Goal: Task Accomplishment & Management: Use online tool/utility

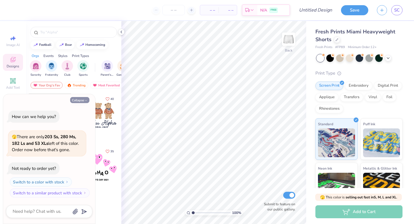
click at [81, 100] on button "Collapse" at bounding box center [79, 100] width 19 height 6
type textarea "x"
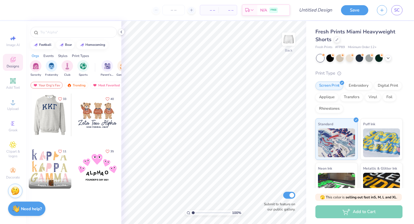
click at [41, 122] on div at bounding box center [49, 115] width 43 height 43
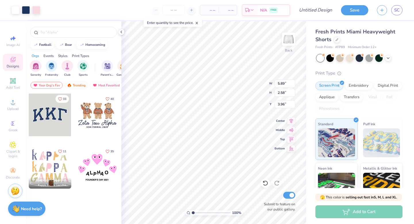
type input "0.83"
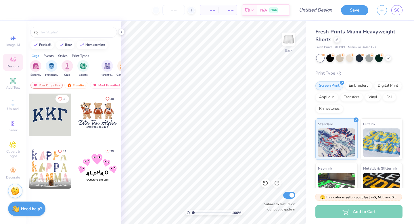
click at [59, 119] on div at bounding box center [50, 115] width 43 height 43
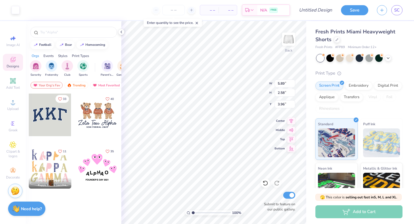
type input "5.74"
type input "2.40"
type input "4.02"
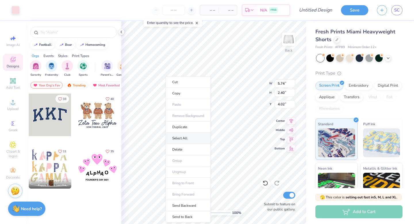
type input "5.79"
type input "2.47"
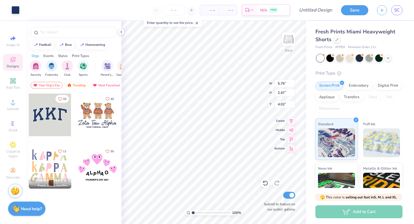
type input "0.94"
type input "5.89"
type input "2.58"
type input "0.88"
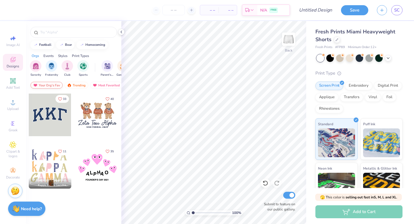
click at [49, 86] on div "Your Org's Fav" at bounding box center [47, 85] width 32 height 7
click at [78, 84] on div "Trending" at bounding box center [76, 85] width 24 height 7
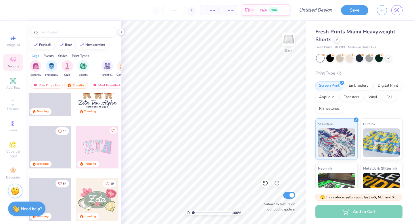
scroll to position [73, 0]
click at [107, 146] on div at bounding box center [97, 146] width 43 height 43
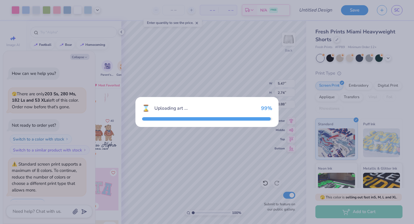
scroll to position [14, 0]
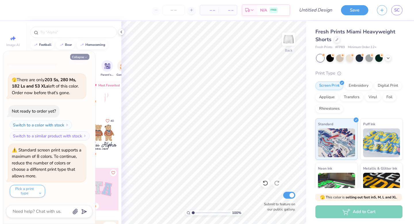
click at [83, 58] on button "Collapse" at bounding box center [79, 57] width 19 height 6
type textarea "x"
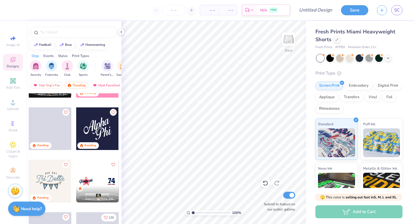
scroll to position [1623, 0]
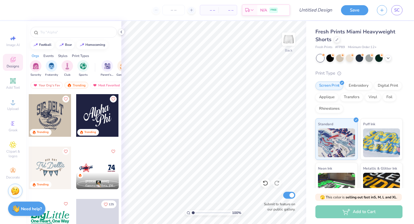
click at [92, 107] on div at bounding box center [97, 115] width 43 height 43
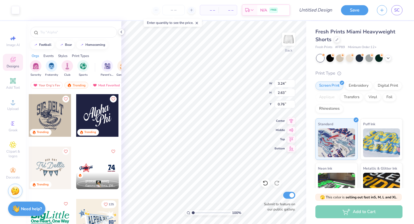
type input "0.76"
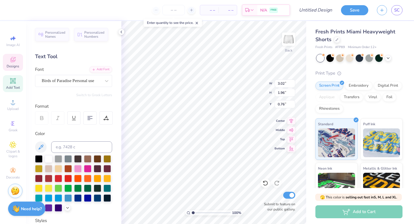
type input "0.66"
type textarea "ldor"
type input "1.86"
type input "1.54"
type input "1.84"
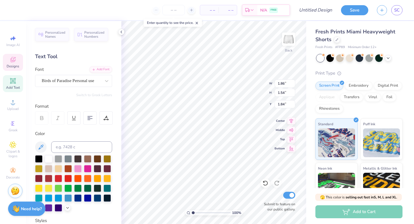
type textarea "vador"
click at [15, 10] on div at bounding box center [16, 9] width 8 height 8
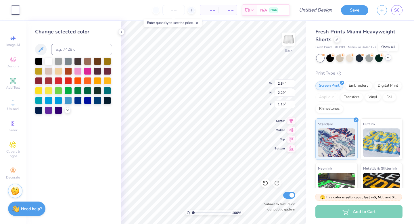
click at [390, 58] on icon at bounding box center [388, 57] width 5 height 5
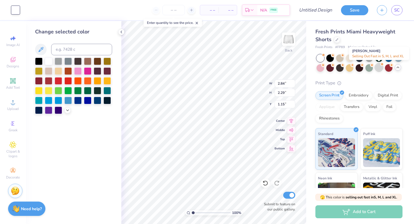
click at [378, 68] on div at bounding box center [379, 67] width 7 height 7
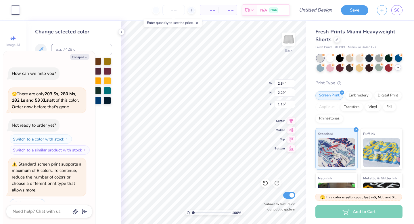
scroll to position [89, 0]
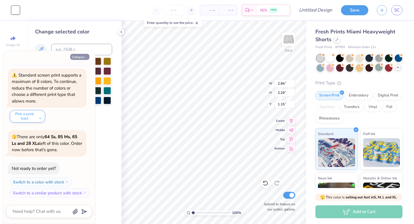
click at [80, 56] on button "Collapse" at bounding box center [79, 57] width 19 height 6
type textarea "x"
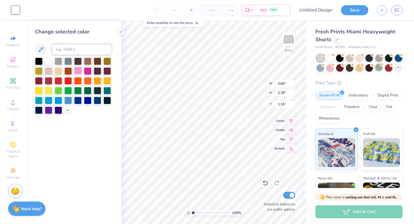
click at [81, 67] on div at bounding box center [77, 70] width 7 height 7
click at [50, 61] on div at bounding box center [48, 60] width 7 height 7
click at [65, 109] on icon at bounding box center [67, 109] width 5 height 5
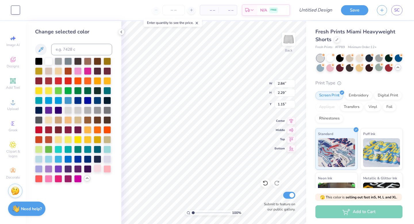
click at [97, 167] on div at bounding box center [97, 168] width 7 height 7
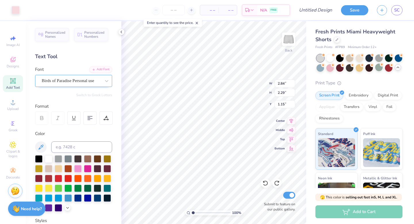
click at [86, 81] on div "Birds of Paradise Personal use" at bounding box center [71, 80] width 60 height 9
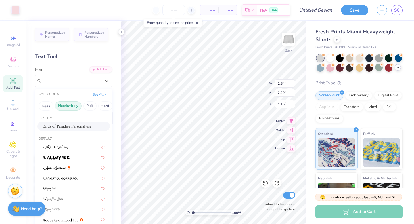
click at [76, 104] on button "Handwriting" at bounding box center [68, 105] width 27 height 9
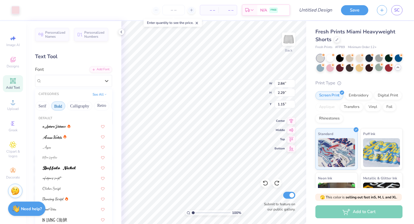
scroll to position [0, 77]
click at [70, 105] on button "Calligraphy" at bounding box center [65, 105] width 25 height 9
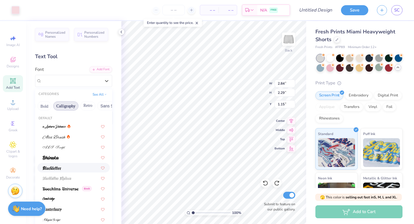
scroll to position [34, 0]
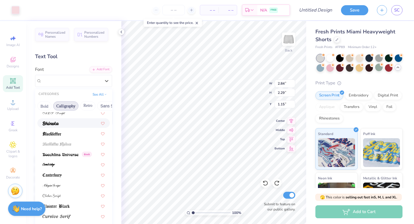
click at [70, 124] on div at bounding box center [74, 123] width 62 height 6
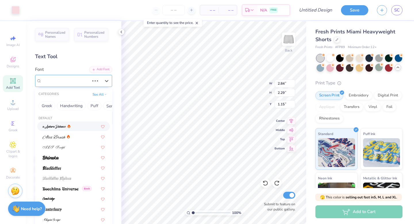
click at [80, 85] on div "Birds of Paradise Personal use" at bounding box center [73, 81] width 77 height 12
type input "3.02"
type input "2.28"
type input "1.16"
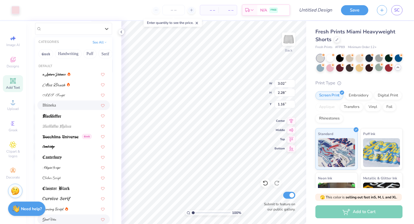
scroll to position [0, 0]
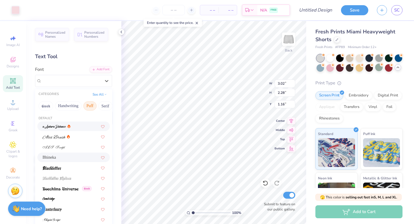
click at [87, 103] on button "Puff" at bounding box center [89, 105] width 13 height 9
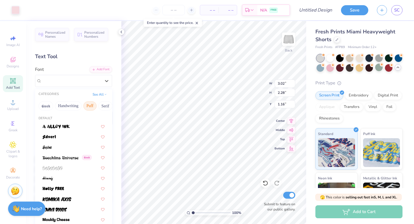
scroll to position [0, 16]
click at [87, 103] on button "Serif" at bounding box center [90, 105] width 14 height 9
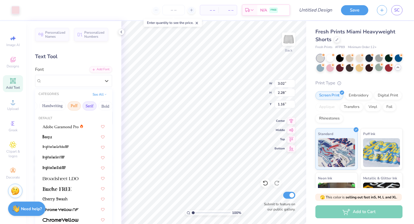
scroll to position [0, 0]
click at [68, 103] on button "Handwriting" at bounding box center [68, 105] width 27 height 9
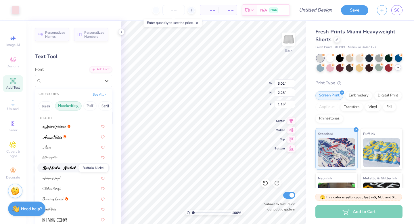
click at [73, 166] on span at bounding box center [59, 168] width 33 height 6
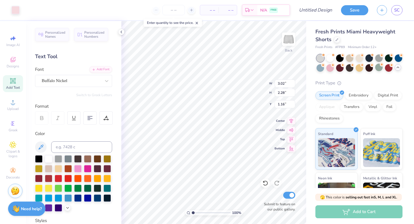
type input "3.13"
type input "2.23"
type input "1.21"
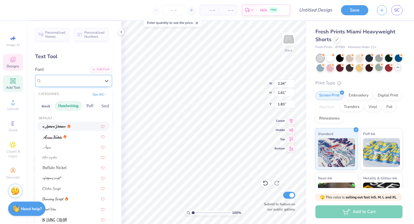
click at [94, 81] on div "Birds of Paradise Personal use" at bounding box center [71, 80] width 60 height 9
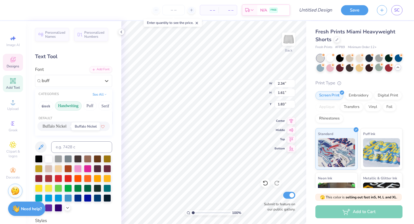
click at [66, 127] on span "Buffalo Nickel" at bounding box center [55, 126] width 24 height 6
type input "buff"
type input "2.83"
type input "1.45"
type input "1.91"
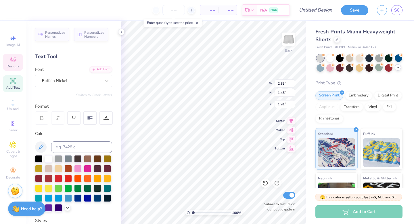
type input "1.82"
click at [397, 68] on icon at bounding box center [398, 67] width 5 height 5
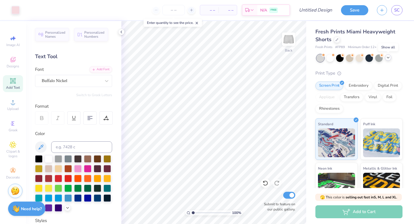
click at [389, 59] on icon at bounding box center [388, 57] width 5 height 5
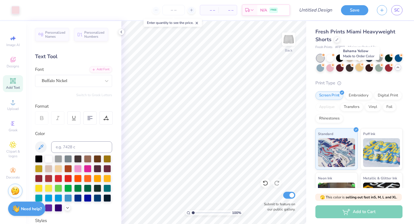
click at [361, 69] on div at bounding box center [359, 67] width 7 height 7
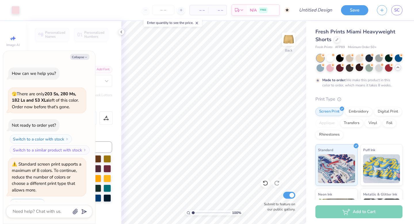
scroll to position [137, 0]
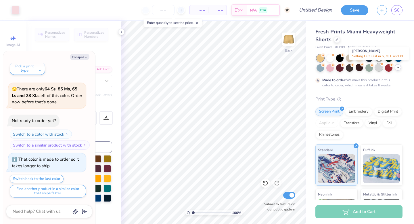
click at [376, 66] on div at bounding box center [379, 67] width 7 height 7
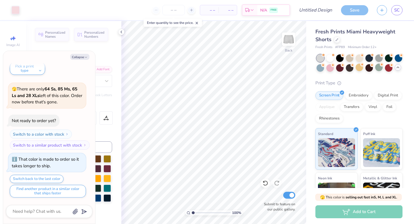
scroll to position [240, 0]
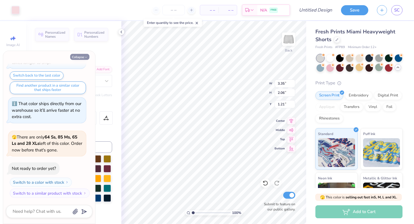
click at [78, 58] on button "Collapse" at bounding box center [79, 57] width 19 height 6
type textarea "x"
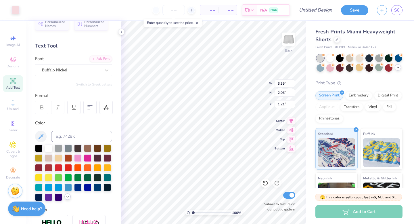
click at [67, 197] on icon at bounding box center [67, 196] width 5 height 5
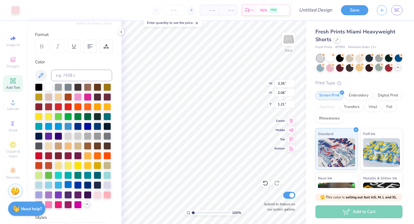
scroll to position [77, 0]
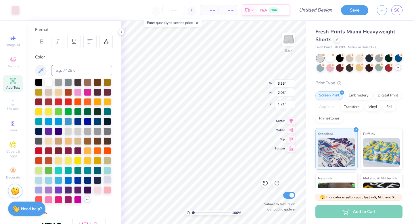
click at [107, 179] on div at bounding box center [107, 179] width 7 height 7
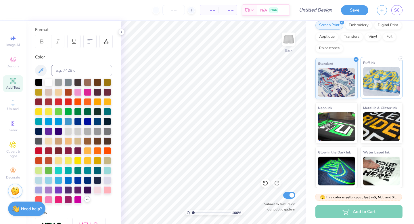
scroll to position [0, 0]
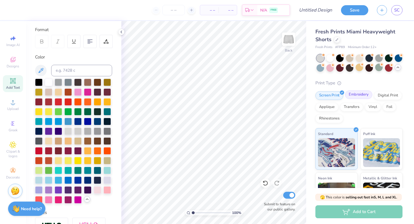
click at [364, 95] on div "Embroidery" at bounding box center [358, 94] width 27 height 9
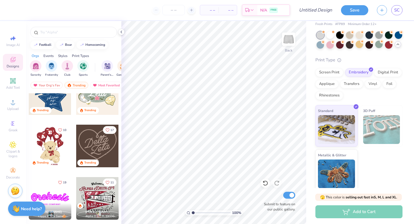
scroll to position [179, 0]
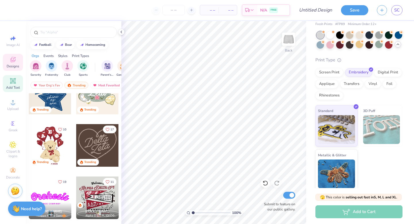
click at [12, 83] on icon at bounding box center [12, 80] width 7 height 7
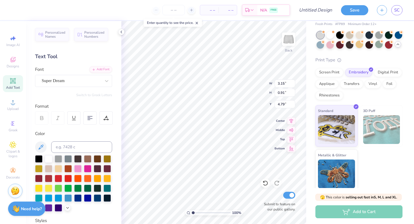
type textarea "l"
type textarea "LV"
click at [85, 77] on div at bounding box center [71, 81] width 59 height 8
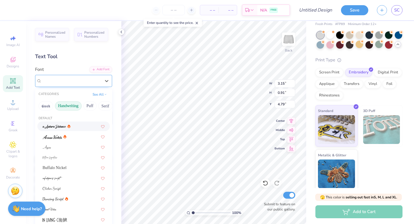
click at [81, 77] on div "Super Dream" at bounding box center [71, 80] width 60 height 9
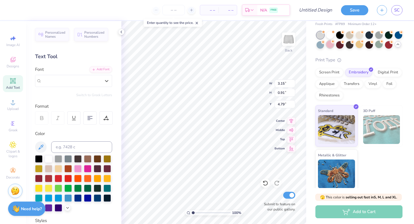
click at [328, 45] on div at bounding box center [330, 44] width 7 height 7
type input "1.35"
type input "0.92"
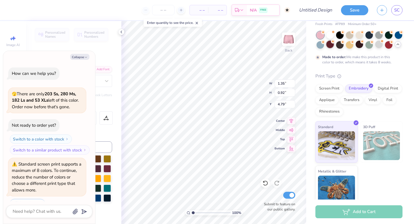
scroll to position [288, 0]
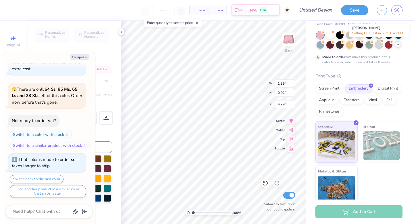
click at [379, 44] on div at bounding box center [379, 44] width 7 height 7
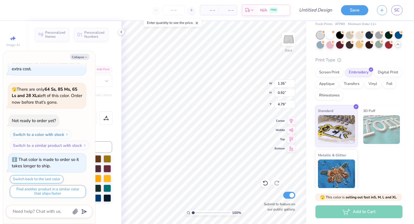
scroll to position [391, 0]
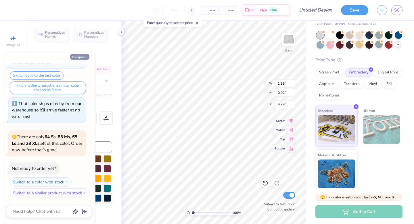
click at [85, 58] on icon "button" at bounding box center [85, 57] width 3 height 3
type textarea "x"
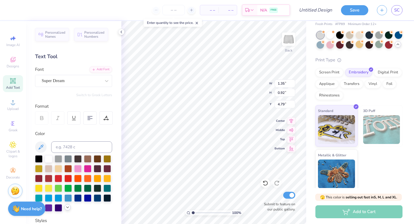
click at [67, 206] on icon at bounding box center [67, 207] width 5 height 5
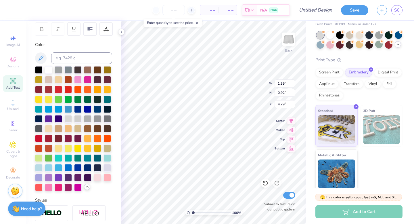
scroll to position [91, 0]
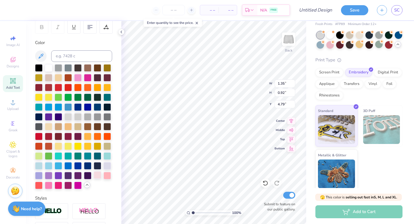
click at [94, 173] on div at bounding box center [97, 174] width 7 height 7
click at [97, 175] on div at bounding box center [97, 174] width 7 height 7
type input "0.89"
type input "2.82"
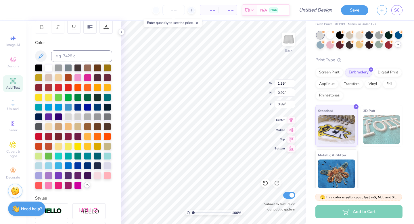
type input "1.92"
type input "1.03"
type input "7.74"
type input "2.05"
type input "1.39"
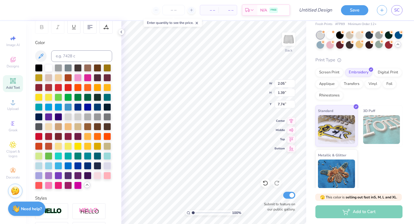
type input "8.27"
click at [289, 36] on img at bounding box center [288, 39] width 23 height 23
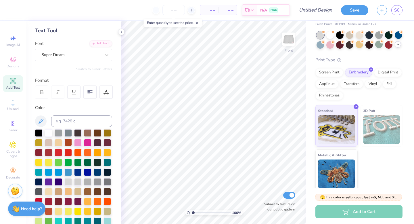
scroll to position [0, 0]
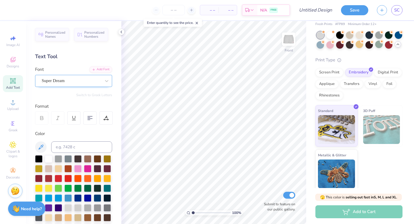
click at [64, 81] on div "Super Dream" at bounding box center [71, 80] width 60 height 9
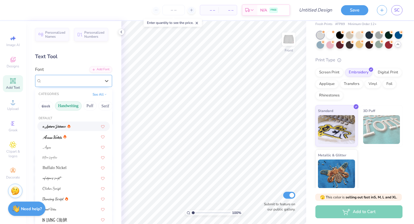
click at [69, 81] on div "Super Dream" at bounding box center [71, 80] width 59 height 7
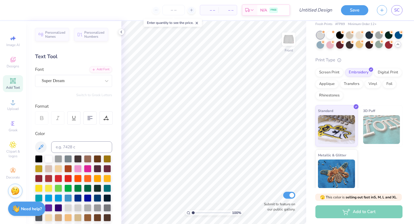
click at [12, 82] on icon at bounding box center [13, 81] width 4 height 4
type textarea "BBG"
click at [89, 120] on 379 at bounding box center [89, 120] width 2 height 0
click at [89, 120] on 379 at bounding box center [90, 120] width 2 height 0
click at [111, 118] on div at bounding box center [106, 117] width 13 height 13
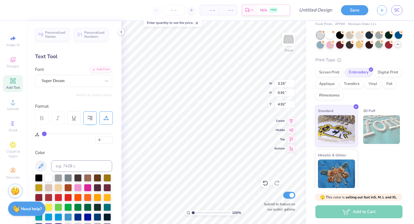
drag, startPoint x: 47, startPoint y: 132, endPoint x: 70, endPoint y: 136, distance: 22.7
click at [70, 136] on div "0" at bounding box center [77, 136] width 71 height 13
type input "1"
type input "2"
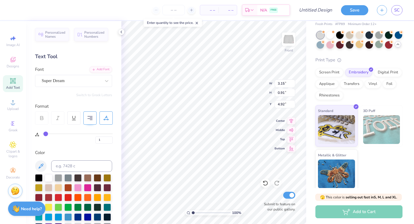
type input "2"
type input "4"
type input "5"
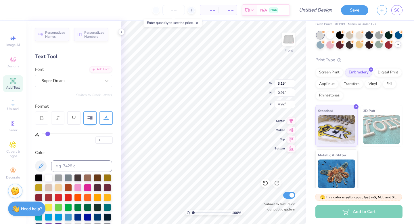
type input "7"
type input "8"
type input "10"
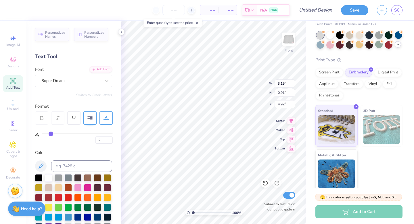
type input "10"
type input "11"
type input "12"
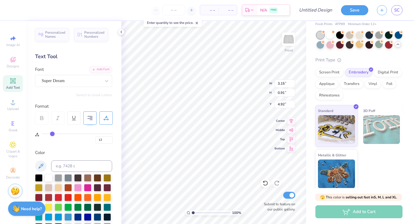
type input "13"
type input "14"
type input "15"
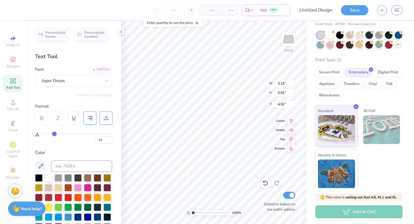
type input "15"
type input "16"
type input "17"
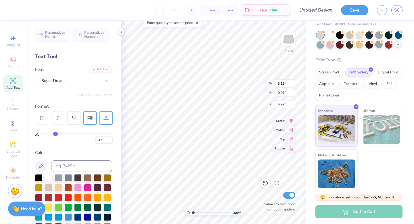
type input "19"
type input "24"
type input "26"
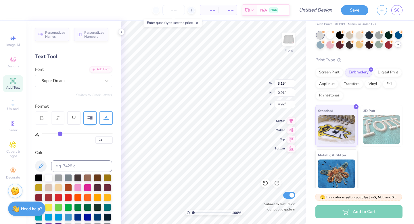
type input "26"
type input "28"
type input "31"
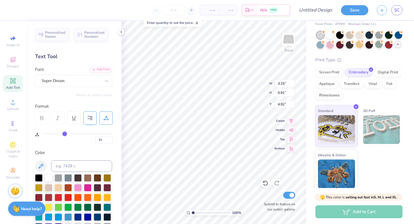
type input "32"
type input "33"
type input "35"
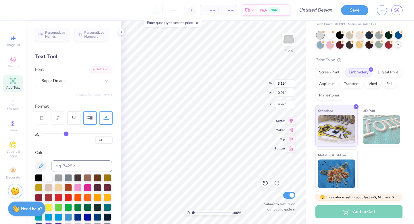
type input "35"
type input "36"
type input "39"
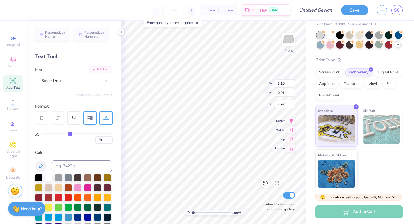
type input "41"
type input "43"
type input "46"
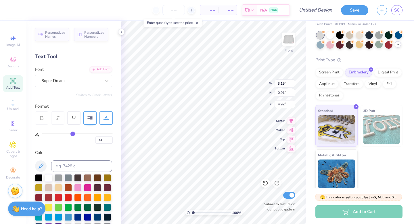
type input "46"
type input "48"
type input "49"
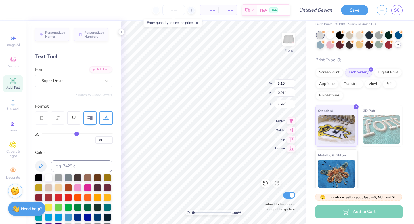
type input "50"
type input "51"
type input "52"
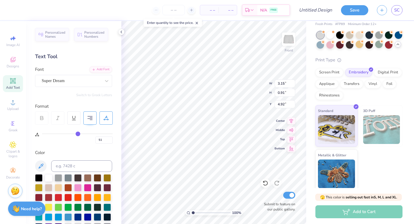
type input "52"
type input "53"
drag, startPoint x: 44, startPoint y: 133, endPoint x: 79, endPoint y: 136, distance: 35.2
click at [79, 134] on input "range" at bounding box center [77, 133] width 71 height 1
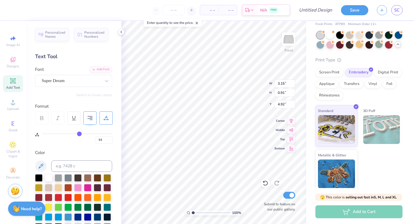
type input "54"
type input "55"
type input "57"
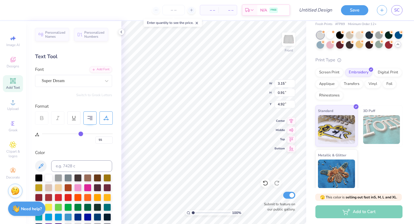
type input "57"
type input "59"
type input "60"
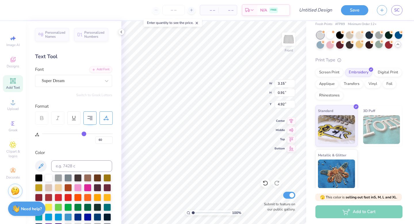
type input "62"
type input "63"
type input "64"
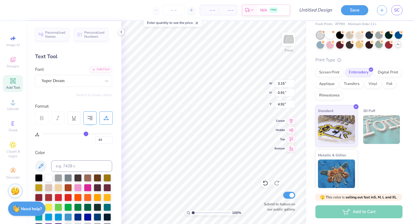
type input "64"
type input "65"
drag, startPoint x: 79, startPoint y: 131, endPoint x: 87, endPoint y: 134, distance: 8.1
type input "65"
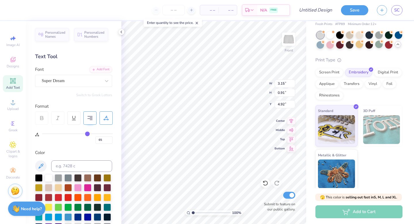
click at [87, 134] on input "range" at bounding box center [77, 133] width 71 height 1
click at [188, 28] on div "Enter quantity to see the price." at bounding box center [173, 23] width 62 height 12
type input "4.11"
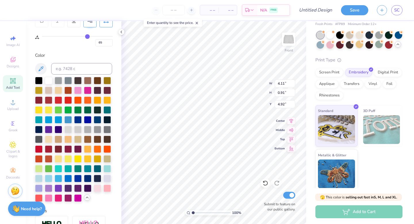
scroll to position [138, 0]
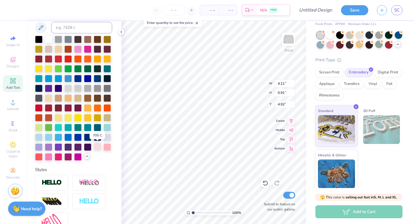
click at [97, 146] on div at bounding box center [97, 146] width 7 height 7
type input "0.79"
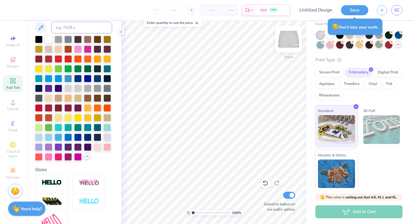
click at [287, 40] on img at bounding box center [288, 39] width 23 height 23
type input "0"
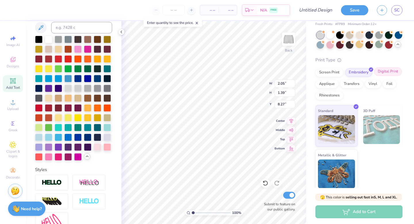
click at [383, 73] on div "Digital Print" at bounding box center [388, 71] width 28 height 9
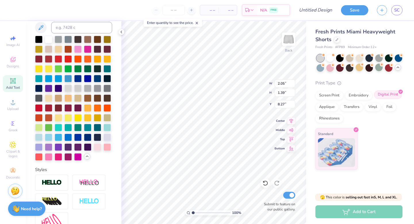
scroll to position [0, 0]
click at [334, 108] on div "Applique" at bounding box center [327, 106] width 23 height 9
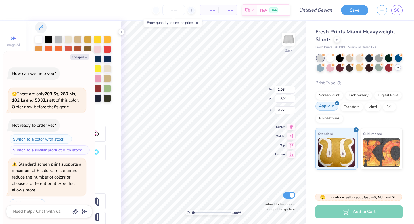
scroll to position [427, 0]
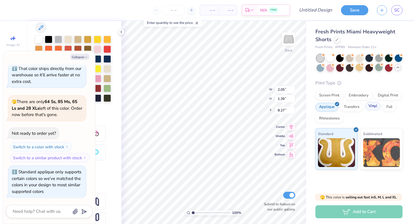
drag, startPoint x: 352, startPoint y: 106, endPoint x: 370, endPoint y: 103, distance: 17.6
click at [352, 106] on div "Transfers" at bounding box center [352, 107] width 23 height 9
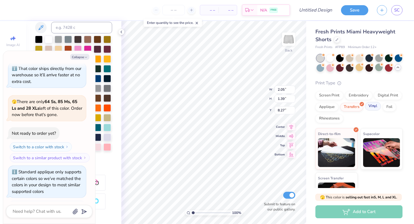
scroll to position [462, 0]
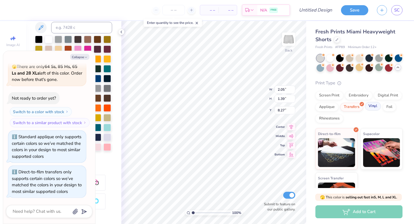
click at [373, 104] on div "Vinyl" at bounding box center [373, 106] width 16 height 9
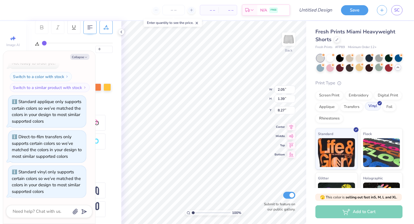
scroll to position [90, 0]
click at [386, 103] on div "Foil" at bounding box center [390, 106] width 14 height 9
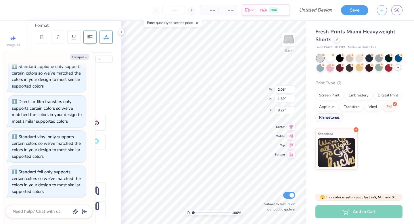
scroll to position [81, 0]
click at [331, 115] on div "Rhinestones" at bounding box center [330, 117] width 28 height 9
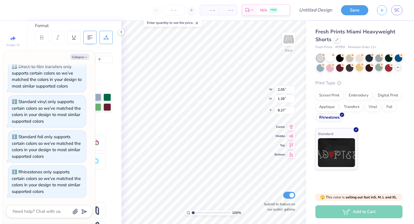
scroll to position [100, 0]
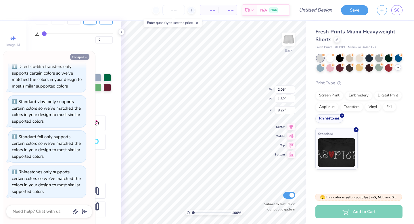
click at [82, 55] on button "Collapse" at bounding box center [79, 57] width 19 height 6
type textarea "x"
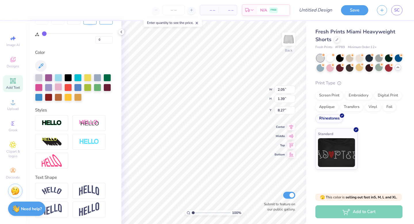
click at [55, 85] on div at bounding box center [58, 86] width 7 height 7
type textarea "ldor vaodr"
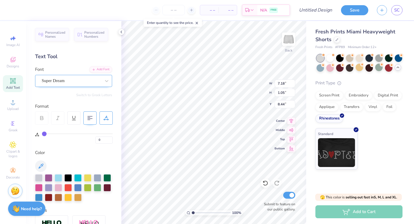
type textarea "ldor vador"
click at [72, 81] on div "Super Dream" at bounding box center [71, 80] width 60 height 9
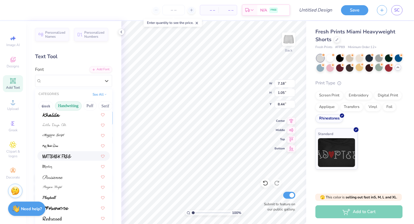
scroll to position [131, 0]
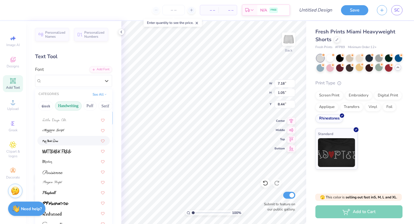
click at [58, 141] on div at bounding box center [74, 141] width 62 height 6
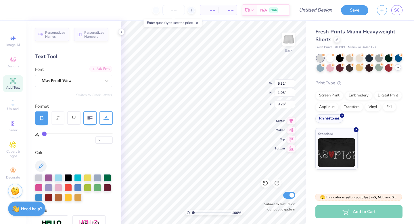
type input "5.32"
type input "1.08"
type input "8.64"
type input "8.92"
